Goal: Task Accomplishment & Management: Complete application form

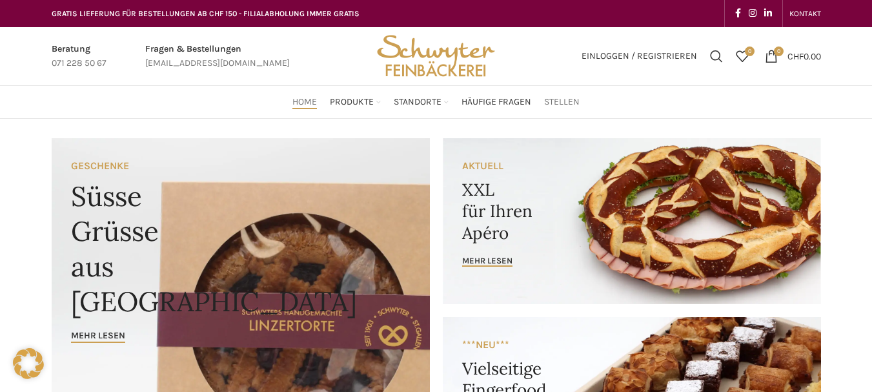
click at [560, 99] on span "Stellen" at bounding box center [562, 102] width 36 height 12
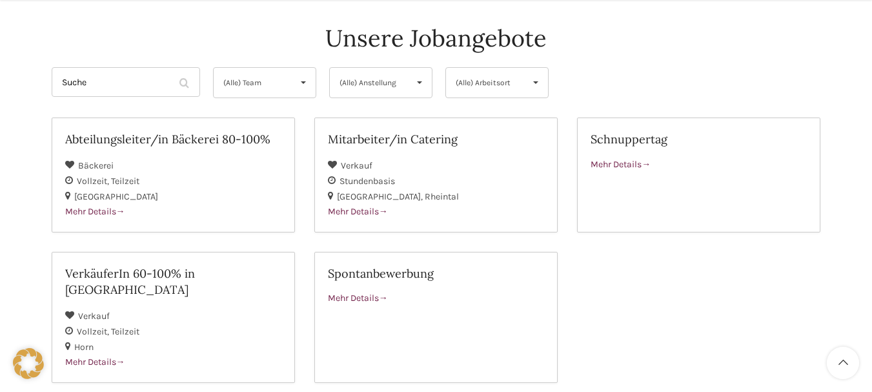
scroll to position [194, 0]
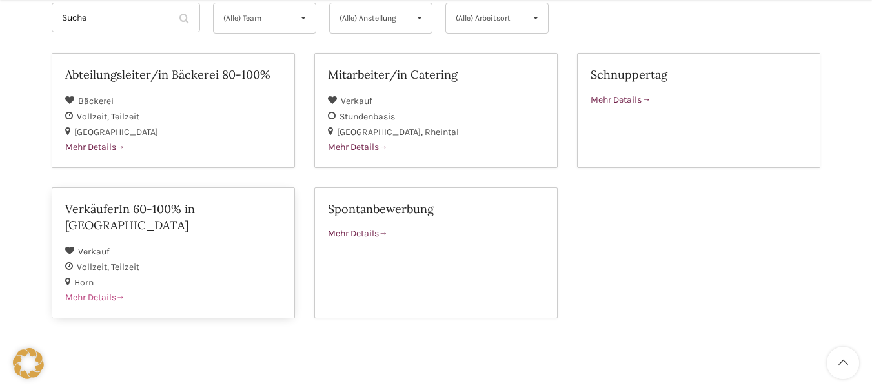
click at [81, 292] on span "Mehr Details" at bounding box center [95, 297] width 60 height 11
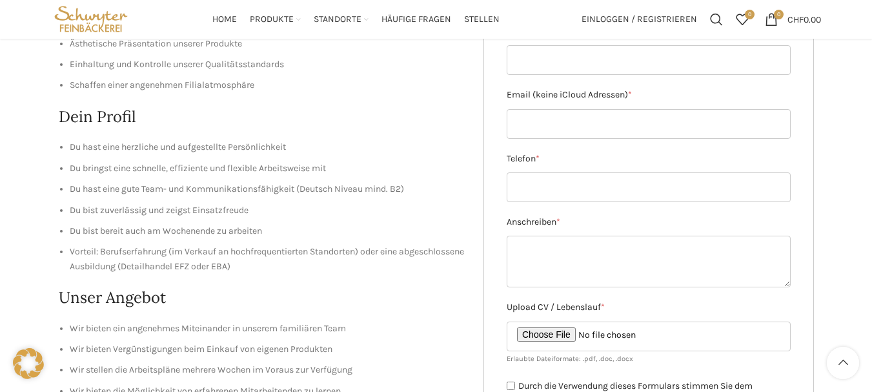
scroll to position [194, 0]
